Goal: Transaction & Acquisition: Purchase product/service

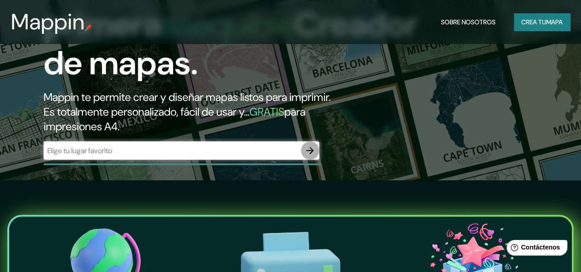
click at [309, 156] on icon "button" at bounding box center [310, 150] width 11 height 11
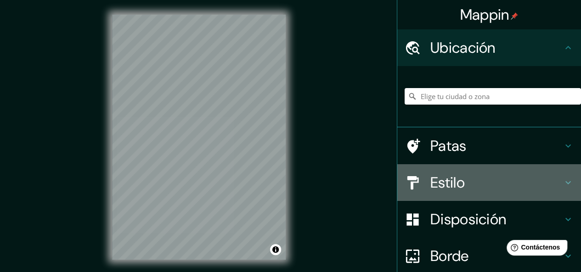
click at [461, 179] on h4 "Estilo" at bounding box center [496, 183] width 132 height 18
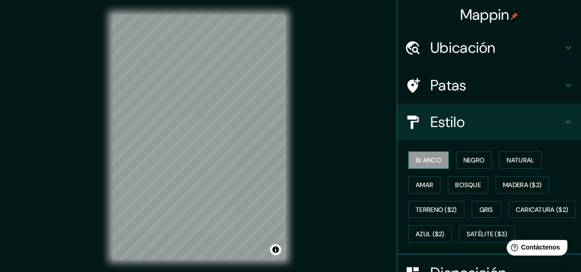
click at [428, 157] on font "Blanco" at bounding box center [429, 160] width 26 height 8
click at [507, 158] on font "Natural" at bounding box center [521, 160] width 28 height 8
click at [416, 160] on font "Blanco" at bounding box center [429, 160] width 26 height 8
click at [427, 187] on button "Amar" at bounding box center [424, 184] width 32 height 17
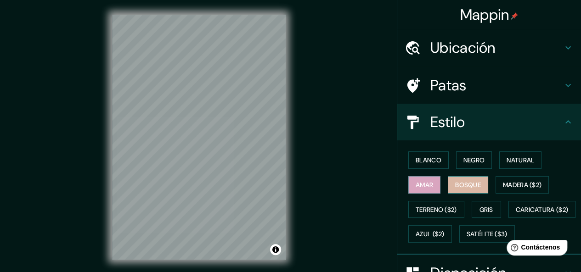
click at [459, 183] on font "Bosque" at bounding box center [468, 185] width 26 height 8
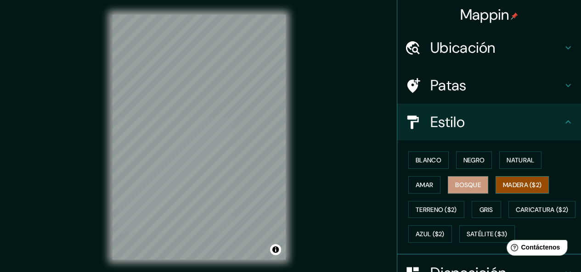
click at [526, 182] on font "Madera ($2)" at bounding box center [522, 185] width 39 height 8
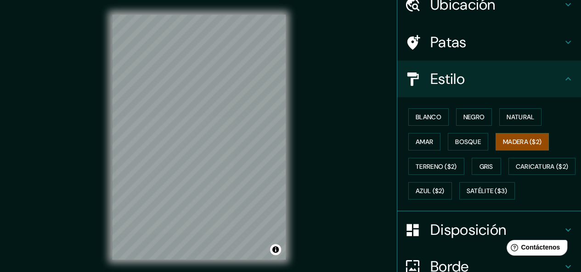
scroll to position [46, 0]
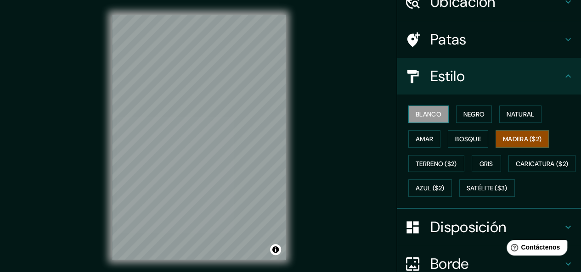
click at [427, 115] on font "Blanco" at bounding box center [429, 114] width 26 height 8
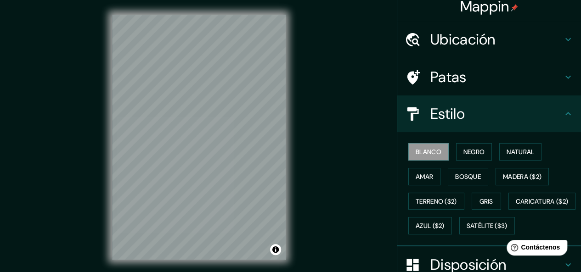
scroll to position [0, 0]
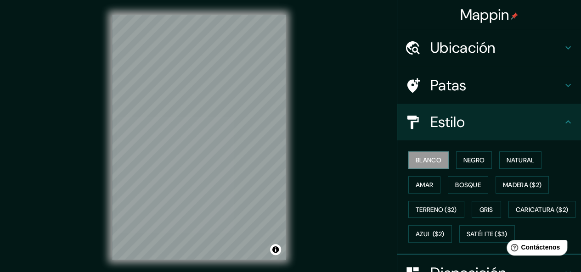
click at [485, 90] on h4 "Patas" at bounding box center [496, 85] width 132 height 18
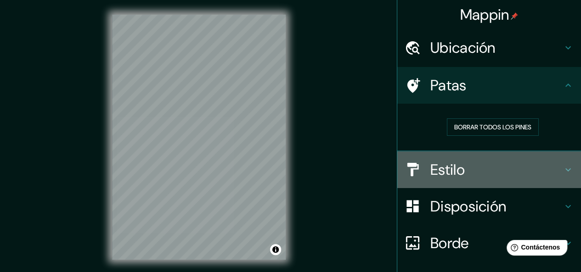
click at [495, 175] on h4 "Estilo" at bounding box center [496, 170] width 132 height 18
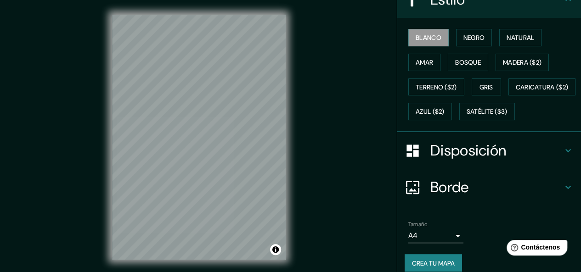
scroll to position [138, 0]
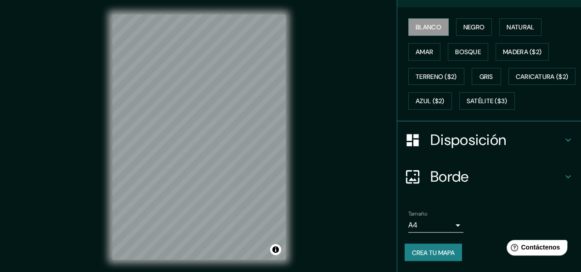
click at [466, 150] on font "Disposición" at bounding box center [468, 139] width 76 height 19
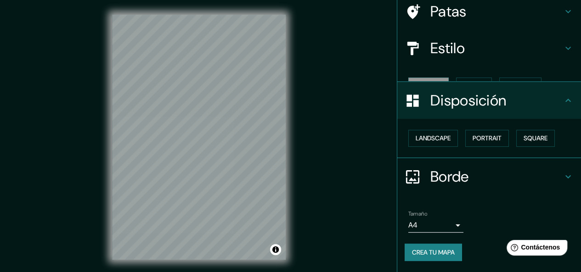
scroll to position [58, 0]
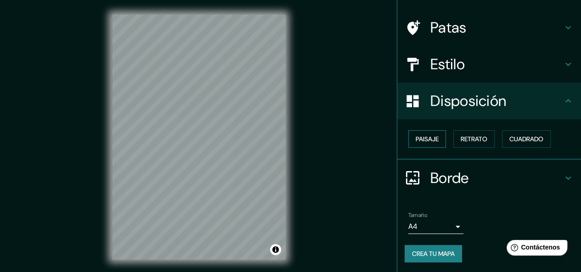
click at [425, 145] on button "Paisaje" at bounding box center [427, 138] width 38 height 17
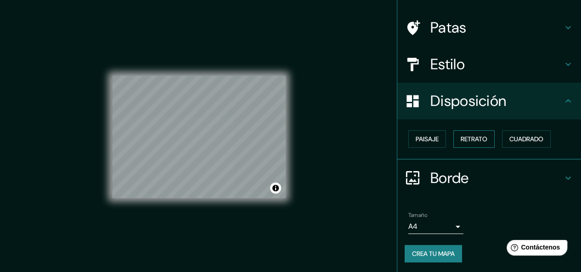
click at [461, 135] on font "Retrato" at bounding box center [474, 139] width 27 height 8
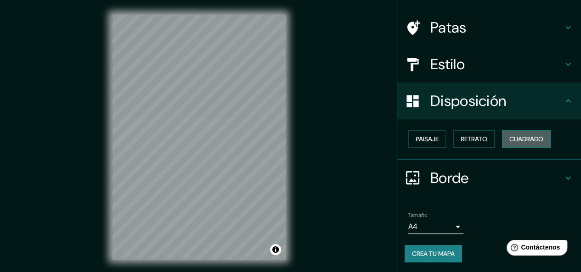
click at [528, 137] on font "Cuadrado" at bounding box center [526, 139] width 34 height 8
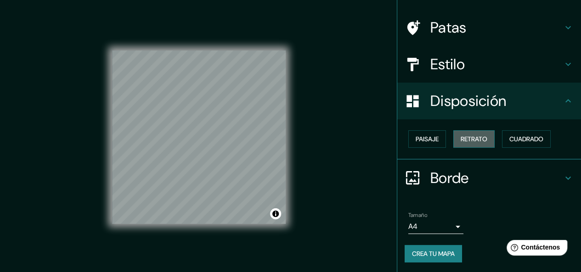
click at [470, 137] on font "Retrato" at bounding box center [474, 139] width 27 height 8
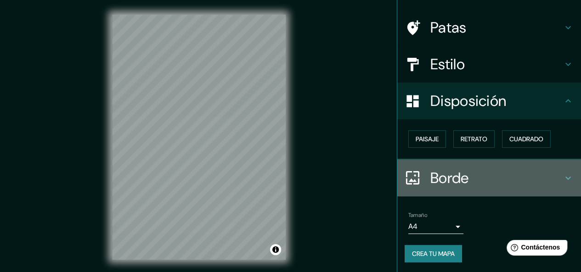
click at [480, 172] on h4 "Borde" at bounding box center [496, 178] width 132 height 18
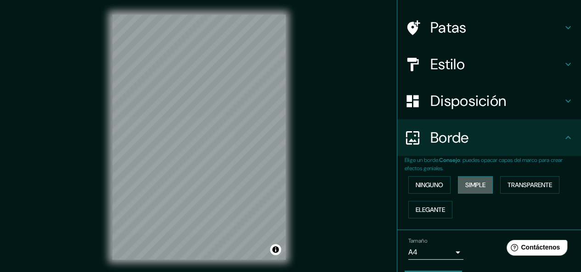
click at [466, 187] on font "Simple" at bounding box center [475, 185] width 20 height 8
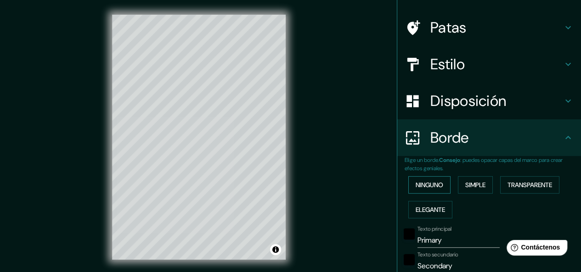
click at [435, 183] on font "Ninguno" at bounding box center [430, 185] width 28 height 8
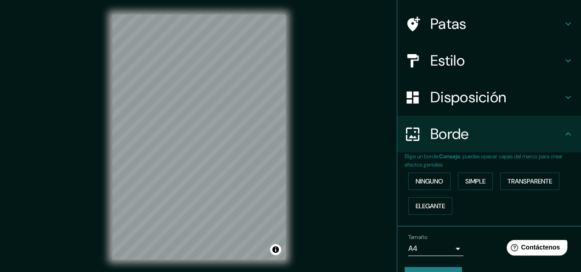
scroll to position [0, 0]
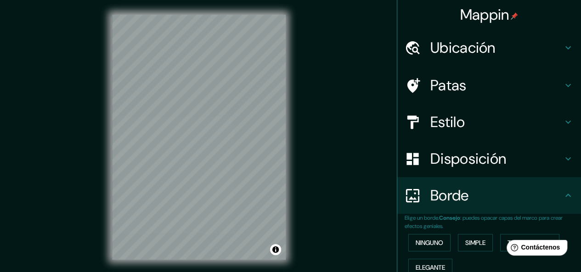
click at [532, 41] on h4 "Ubicación" at bounding box center [496, 48] width 132 height 18
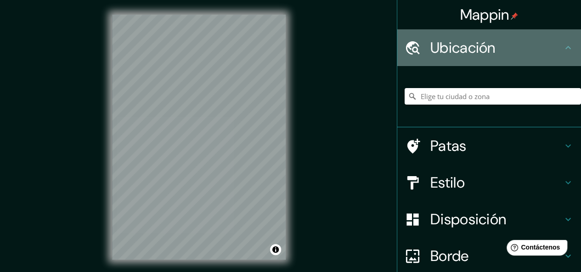
click at [532, 41] on h4 "Ubicación" at bounding box center [496, 48] width 132 height 18
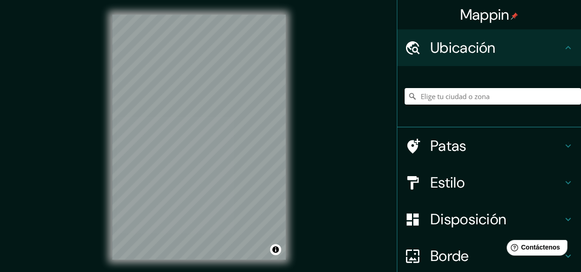
click at [546, 180] on h4 "Estilo" at bounding box center [496, 183] width 132 height 18
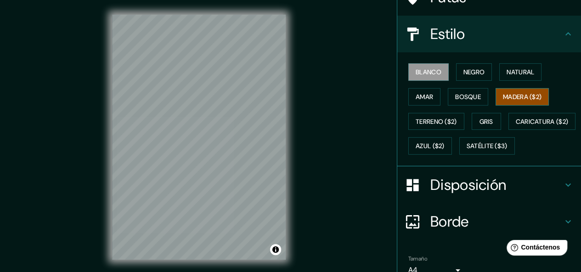
scroll to position [92, 0]
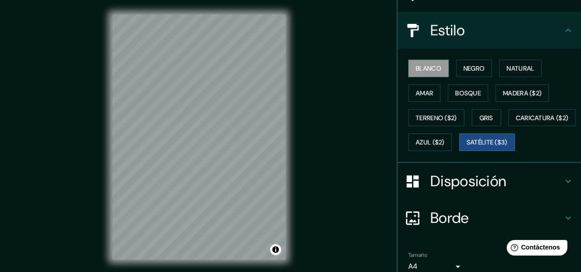
click at [467, 148] on font "Satélite ($3)" at bounding box center [487, 142] width 41 height 12
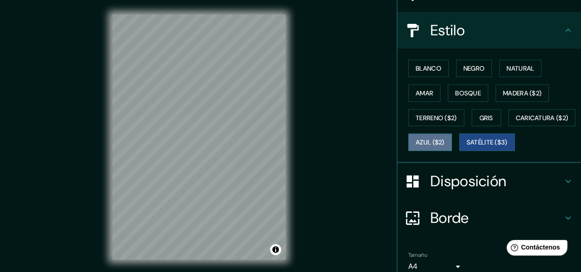
click at [445, 139] on font "Azul ($2)" at bounding box center [430, 143] width 29 height 8
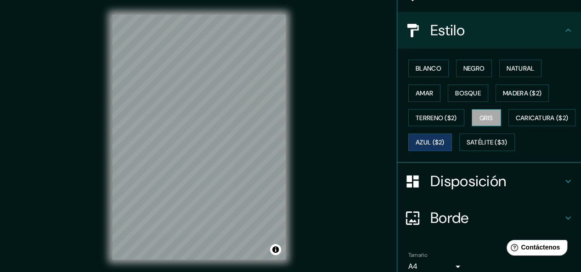
click at [486, 118] on font "Gris" at bounding box center [487, 118] width 14 height 8
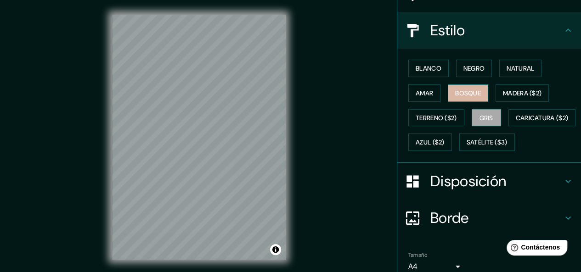
click at [465, 94] on font "Bosque" at bounding box center [468, 93] width 26 height 8
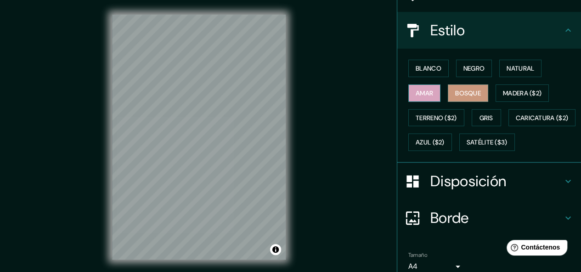
click at [417, 88] on font "Amar" at bounding box center [424, 93] width 17 height 12
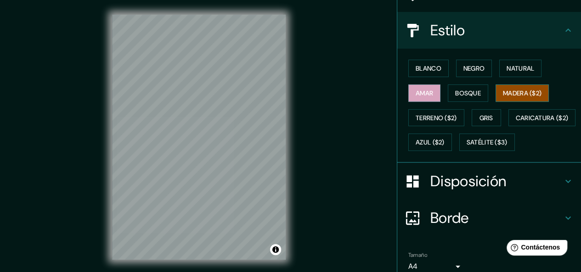
click at [531, 90] on font "Madera ($2)" at bounding box center [522, 93] width 39 height 8
click at [441, 74] on button "Blanco" at bounding box center [428, 68] width 40 height 17
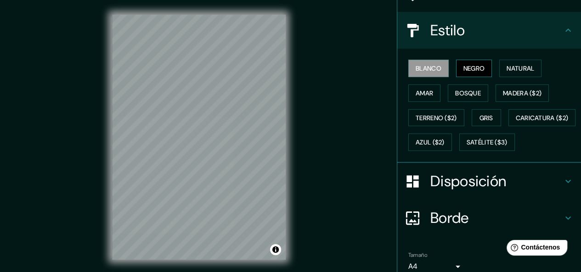
click at [468, 68] on font "Negro" at bounding box center [474, 68] width 22 height 8
click at [507, 68] on font "Natural" at bounding box center [521, 68] width 28 height 8
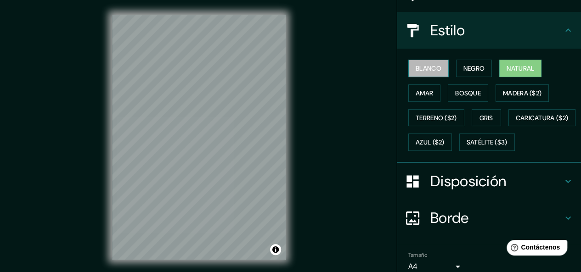
click at [433, 71] on font "Blanco" at bounding box center [429, 68] width 26 height 8
